Goal: Communication & Community: Share content

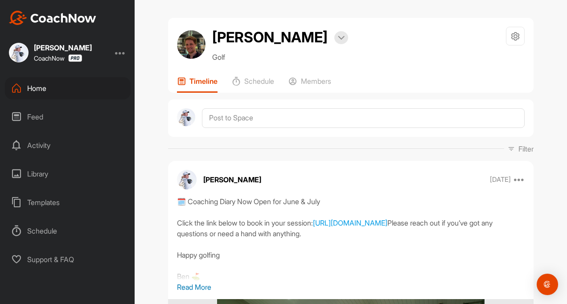
click at [36, 123] on div "Feed" at bounding box center [68, 117] width 126 height 22
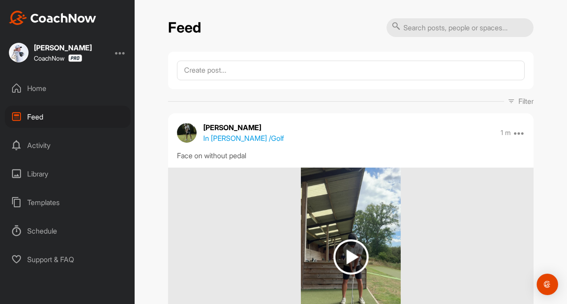
click at [31, 92] on div "Home" at bounding box center [68, 88] width 126 height 22
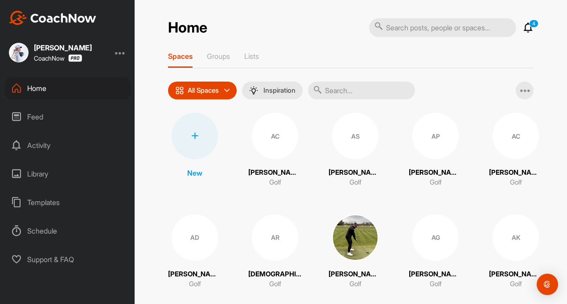
click at [334, 92] on input "text" at bounding box center [361, 91] width 107 height 18
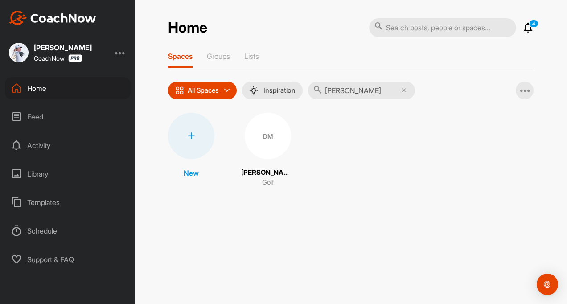
type input "[PERSON_NAME]"
click at [259, 166] on div "DM [PERSON_NAME] Golf" at bounding box center [267, 150] width 53 height 75
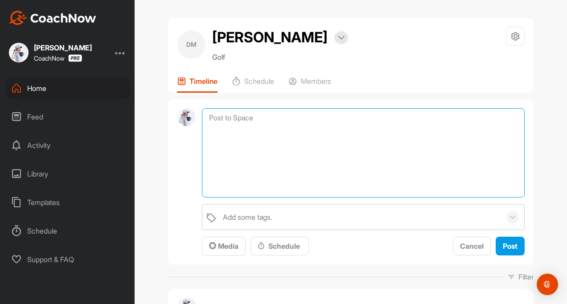
click at [222, 121] on textarea at bounding box center [363, 152] width 323 height 89
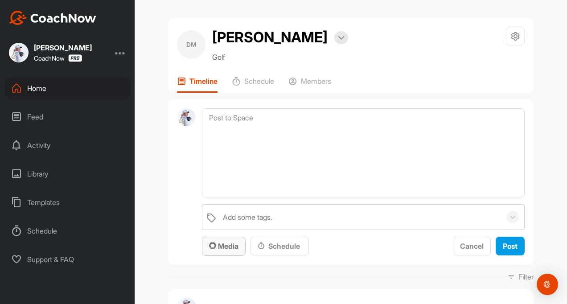
click at [217, 248] on span "Media" at bounding box center [223, 246] width 29 height 9
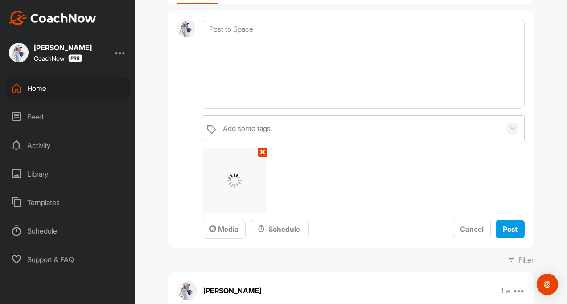
scroll to position [89, 0]
click at [503, 229] on span "Post" at bounding box center [510, 228] width 15 height 9
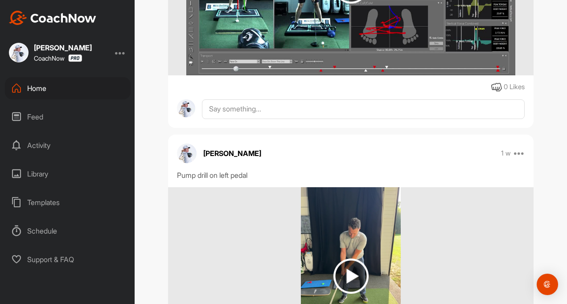
scroll to position [0, 0]
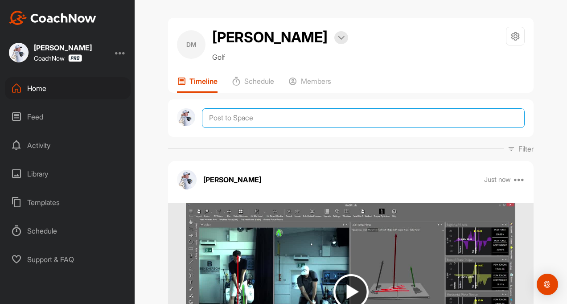
click at [224, 115] on textarea at bounding box center [363, 118] width 323 height 20
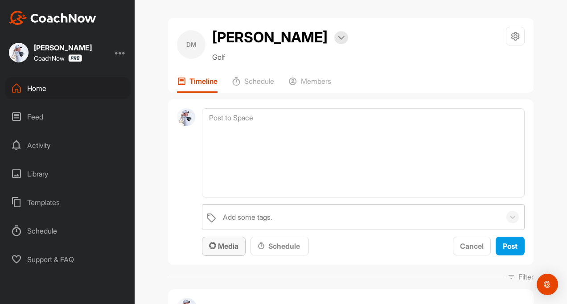
click at [223, 242] on span "Media" at bounding box center [223, 246] width 29 height 9
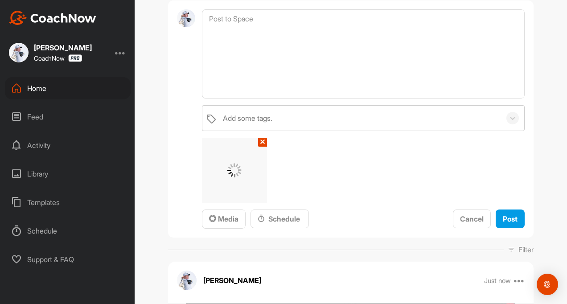
scroll to position [178, 0]
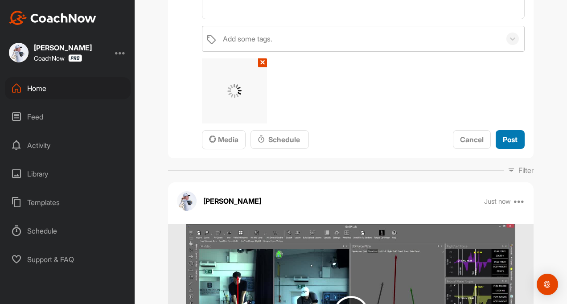
click at [503, 140] on span "Post" at bounding box center [510, 139] width 15 height 9
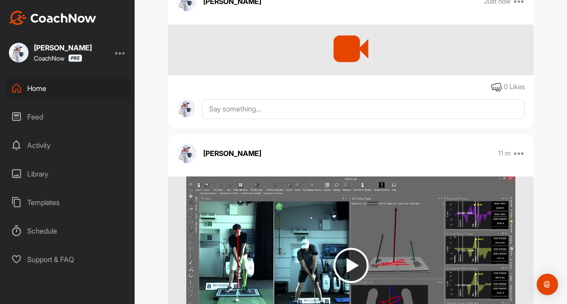
click at [30, 116] on div "Feed" at bounding box center [68, 117] width 126 height 22
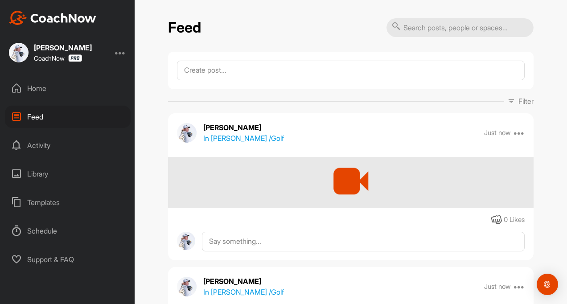
click at [35, 146] on div "Activity" at bounding box center [68, 145] width 126 height 22
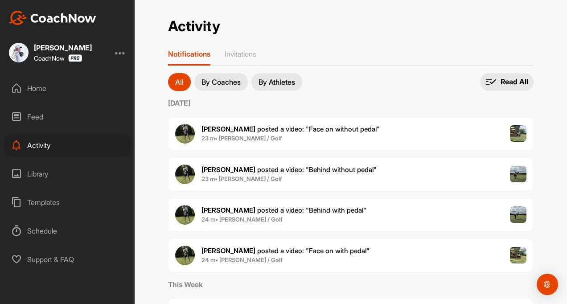
click at [33, 87] on div "Home" at bounding box center [68, 88] width 126 height 22
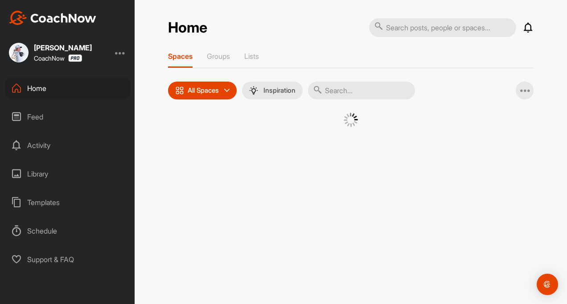
click at [335, 90] on input "text" at bounding box center [361, 91] width 107 height 18
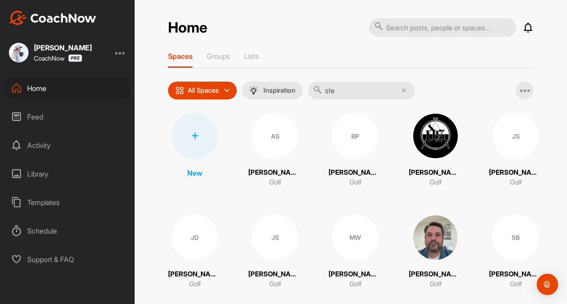
type input "ste"
click at [525, 28] on icon at bounding box center [528, 27] width 11 height 11
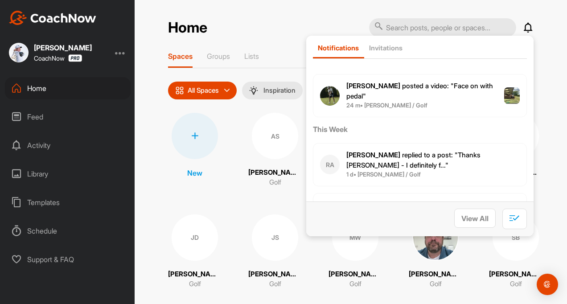
scroll to position [178, 0]
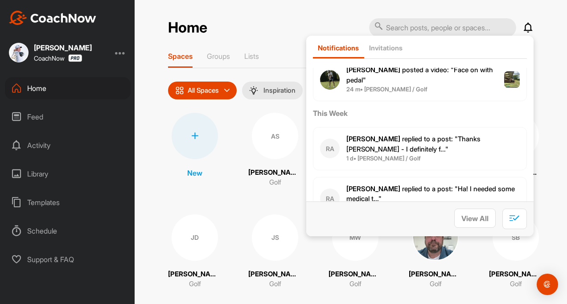
click at [379, 137] on span "[PERSON_NAME] replied to a post : "Thanks [PERSON_NAME] - I definitely f..."" at bounding box center [413, 144] width 134 height 19
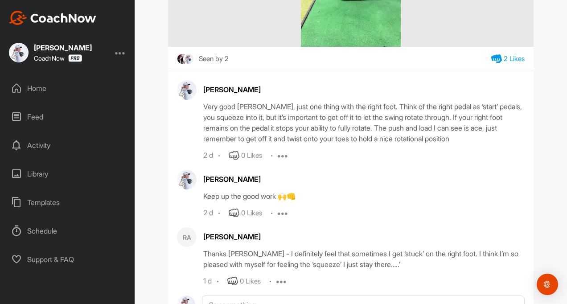
scroll to position [324, 0]
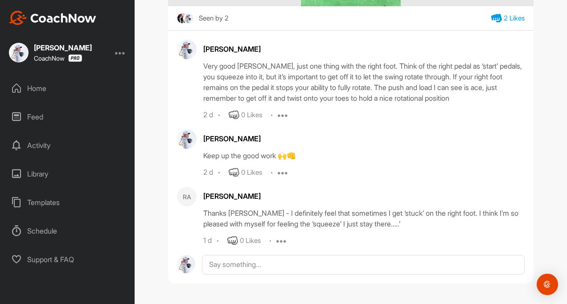
click at [37, 89] on div "Home" at bounding box center [68, 88] width 126 height 22
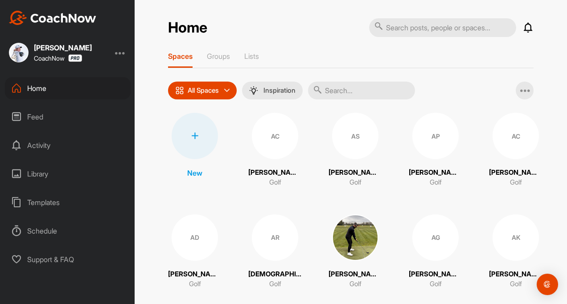
click at [39, 146] on div "Activity" at bounding box center [68, 145] width 126 height 22
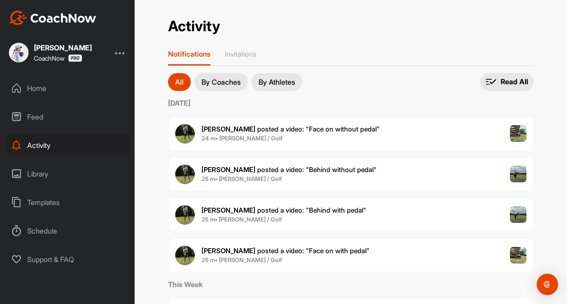
click at [33, 114] on div "Feed" at bounding box center [68, 117] width 126 height 22
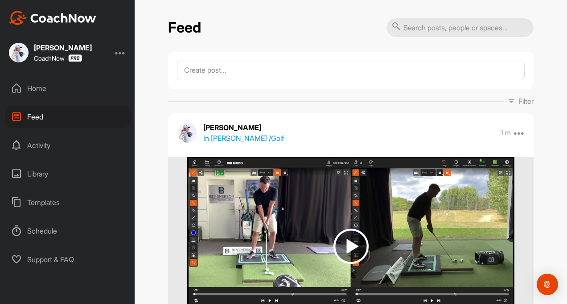
click at [253, 137] on p "In [PERSON_NAME] / Golf" at bounding box center [243, 138] width 81 height 11
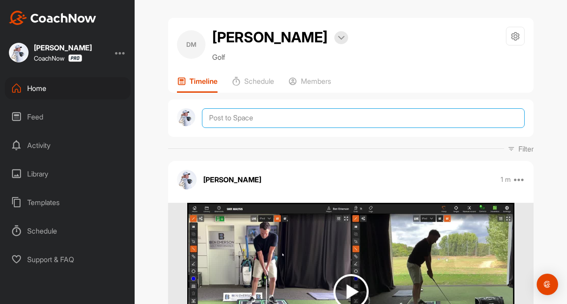
click at [230, 123] on textarea at bounding box center [363, 118] width 323 height 20
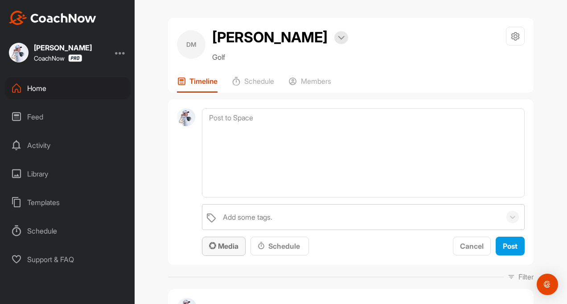
click at [220, 244] on span "Media" at bounding box center [223, 246] width 29 height 9
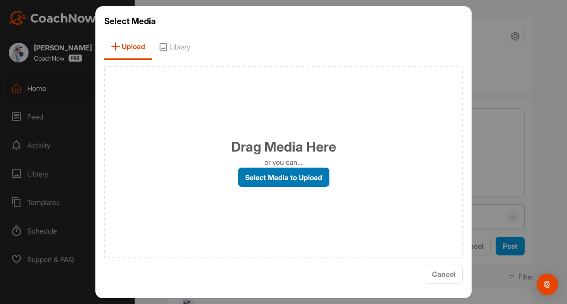
click at [257, 181] on label "Select Media to Upload" at bounding box center [283, 177] width 91 height 19
click at [0, 0] on input "Select Media to Upload" at bounding box center [0, 0] width 0 height 0
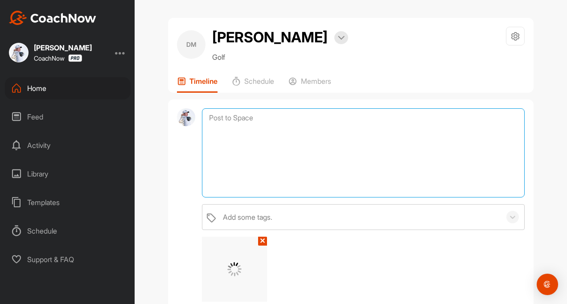
click at [219, 124] on textarea at bounding box center [363, 152] width 323 height 89
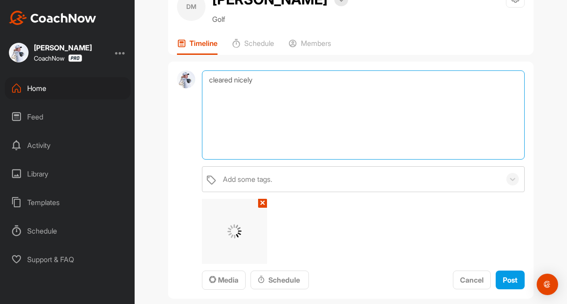
scroll to position [89, 0]
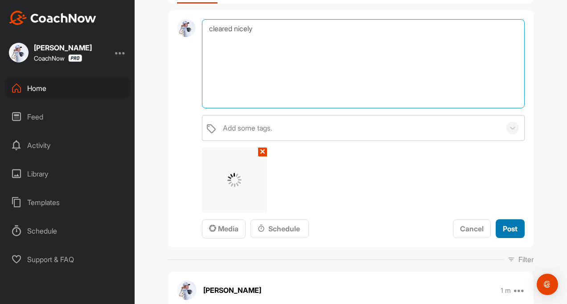
type textarea "cleared nicely"
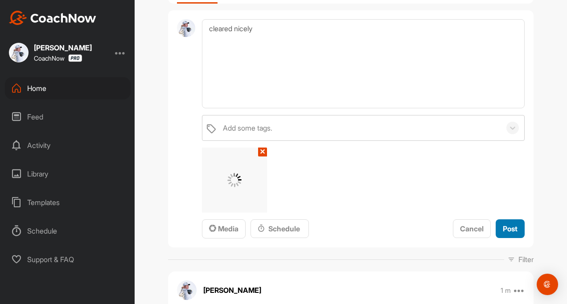
click at [497, 227] on button "Post" at bounding box center [510, 228] width 29 height 19
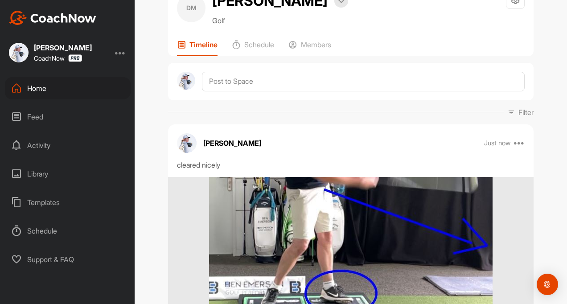
scroll to position [0, 0]
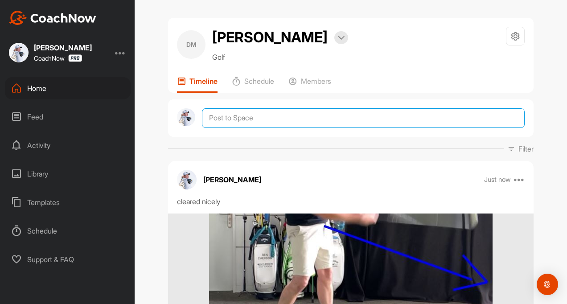
click at [225, 117] on textarea at bounding box center [363, 118] width 323 height 20
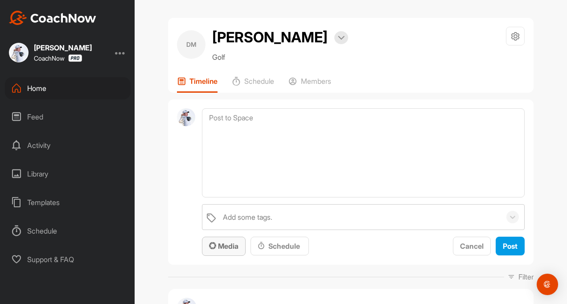
click at [222, 246] on span "Media" at bounding box center [223, 246] width 29 height 9
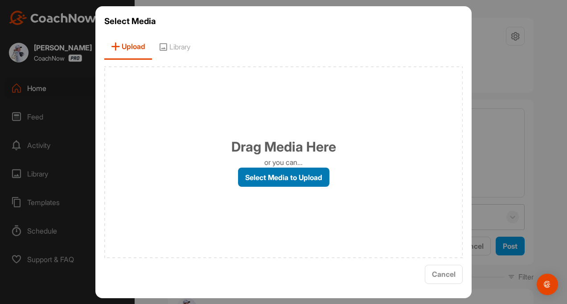
click at [252, 168] on label "Select Media to Upload" at bounding box center [283, 177] width 91 height 19
click at [0, 0] on input "Select Media to Upload" at bounding box center [0, 0] width 0 height 0
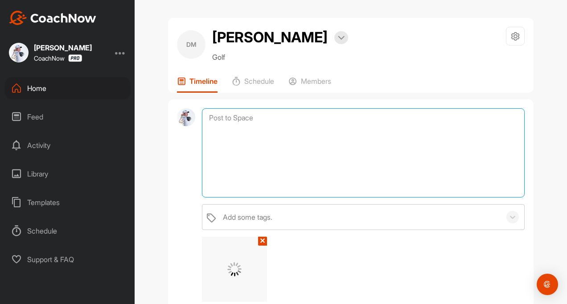
click at [222, 112] on textarea at bounding box center [363, 152] width 323 height 89
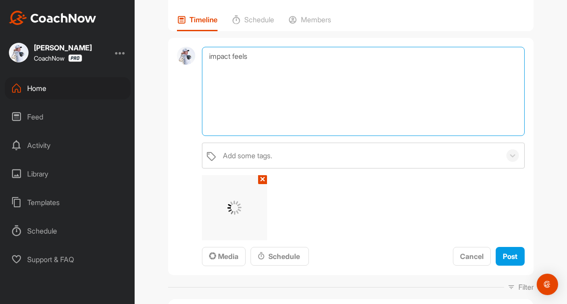
scroll to position [89, 0]
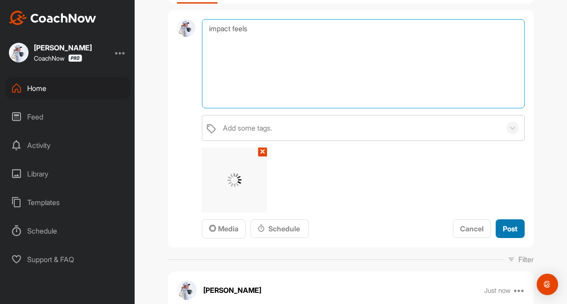
type textarea "impact feels"
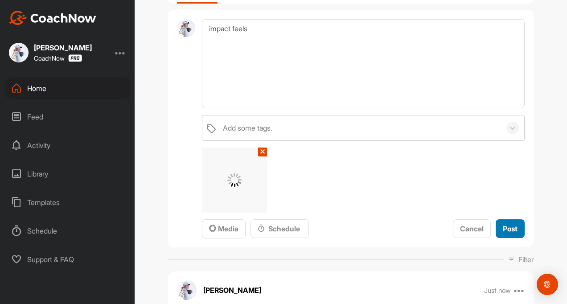
click at [510, 228] on span "Post" at bounding box center [510, 228] width 15 height 9
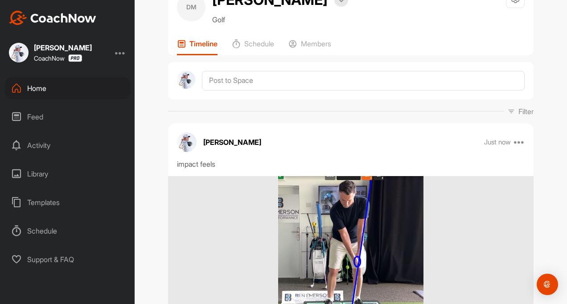
scroll to position [0, 0]
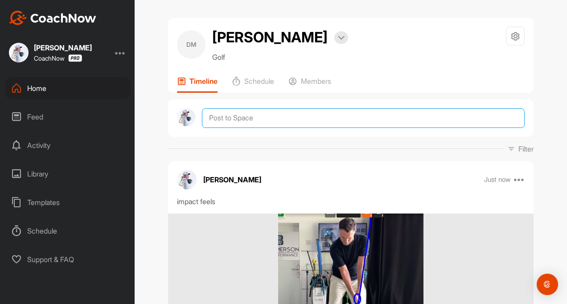
click at [245, 117] on textarea at bounding box center [363, 118] width 323 height 20
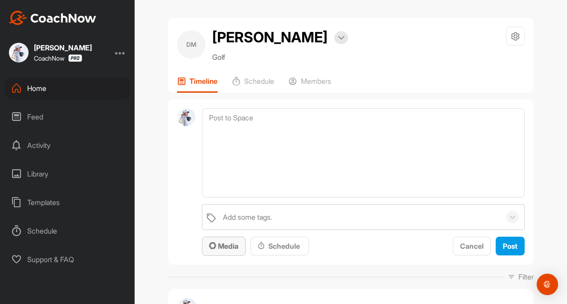
click at [224, 246] on span "Media" at bounding box center [223, 246] width 29 height 9
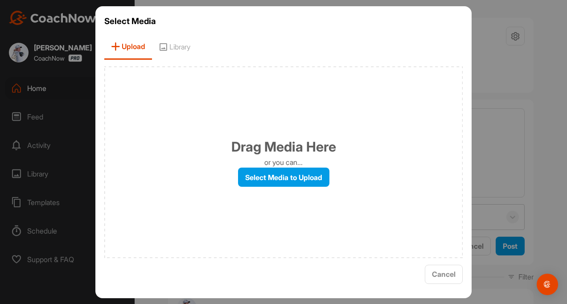
click at [253, 160] on div "Drag Media Here or you can... Select Media to Upload" at bounding box center [283, 162] width 358 height 192
click at [251, 175] on label "Select Media to Upload" at bounding box center [283, 177] width 91 height 19
click at [0, 0] on input "Select Media to Upload" at bounding box center [0, 0] width 0 height 0
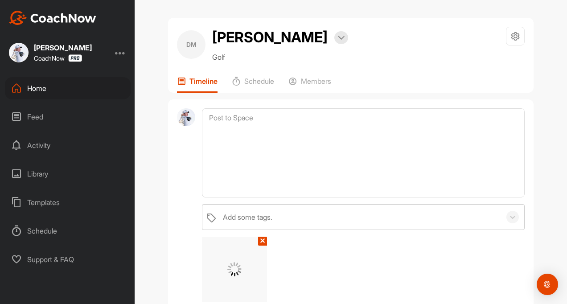
scroll to position [45, 0]
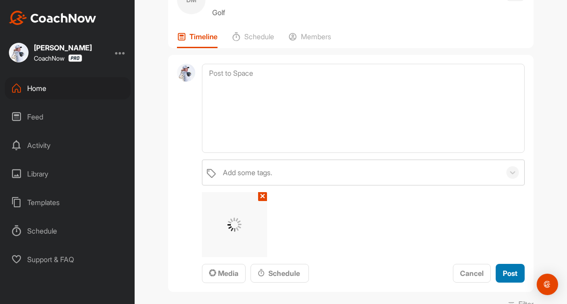
click at [505, 275] on span "Post" at bounding box center [510, 273] width 15 height 9
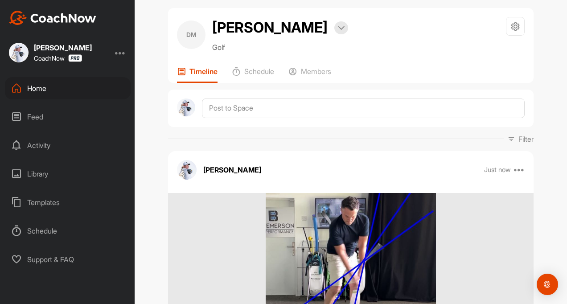
scroll to position [0, 0]
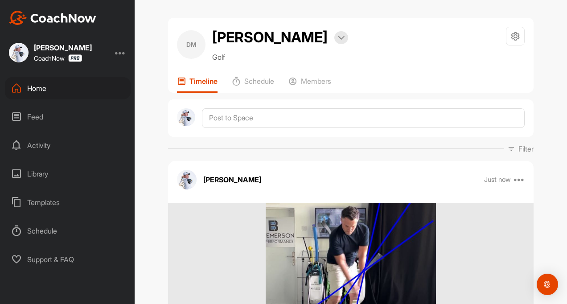
click at [37, 88] on div "Home" at bounding box center [68, 88] width 126 height 22
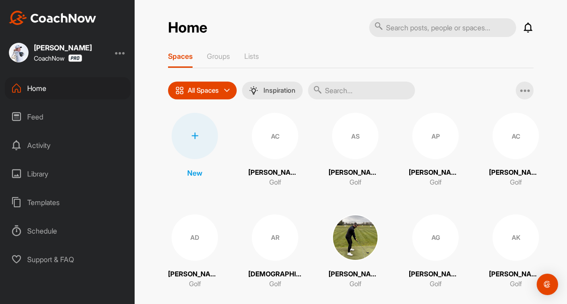
click at [337, 95] on input "text" at bounding box center [361, 91] width 107 height 18
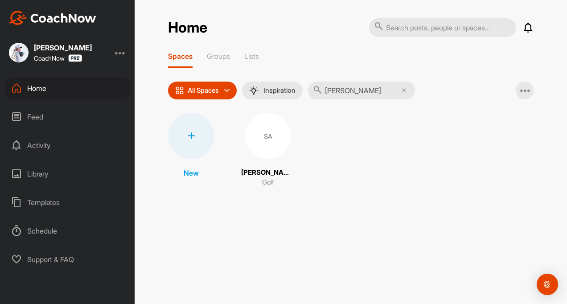
type input "[PERSON_NAME]"
click at [261, 173] on p "[PERSON_NAME]" at bounding box center [267, 173] width 53 height 10
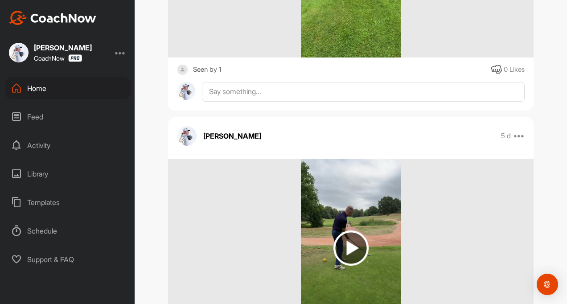
scroll to position [640, 0]
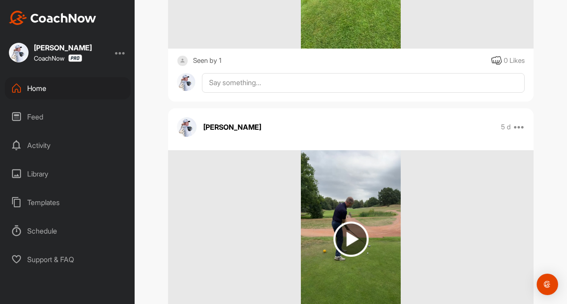
click at [403, 193] on div at bounding box center [350, 239] width 365 height 178
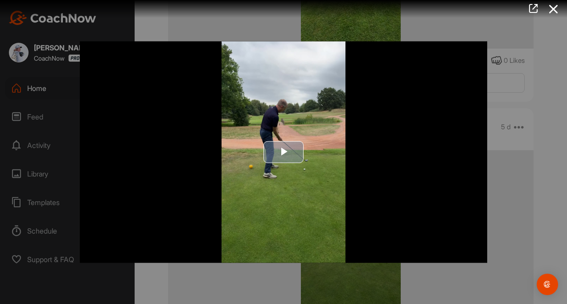
click at [200, 240] on img "Video Player" at bounding box center [283, 152] width 407 height 222
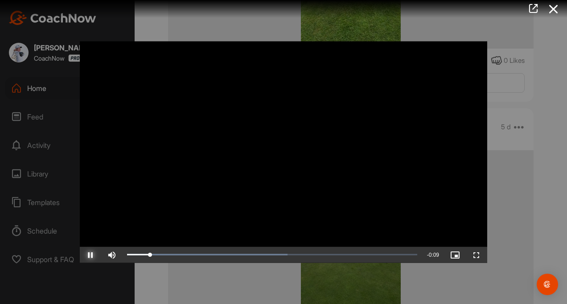
click at [90, 254] on span "Video Player" at bounding box center [90, 254] width 21 height 0
drag, startPoint x: 126, startPoint y: 255, endPoint x: 173, endPoint y: 256, distance: 47.3
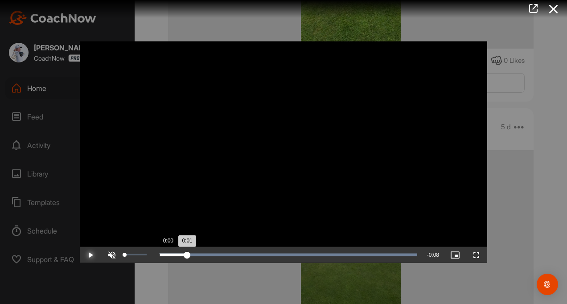
click at [119, 255] on div "Unmute 0%" at bounding box center [127, 254] width 53 height 16
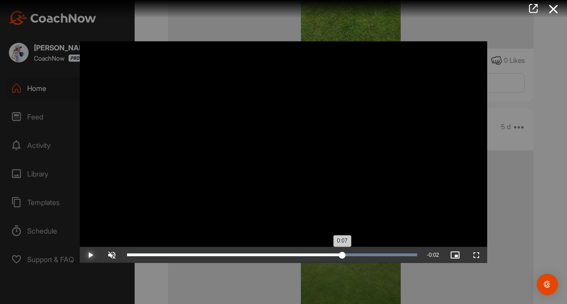
drag, startPoint x: 183, startPoint y: 256, endPoint x: 342, endPoint y: 249, distance: 159.3
click at [342, 249] on div "Loaded : 100.00% 0:07 0:07" at bounding box center [272, 254] width 299 height 16
